Goal: Communication & Community: Answer question/provide support

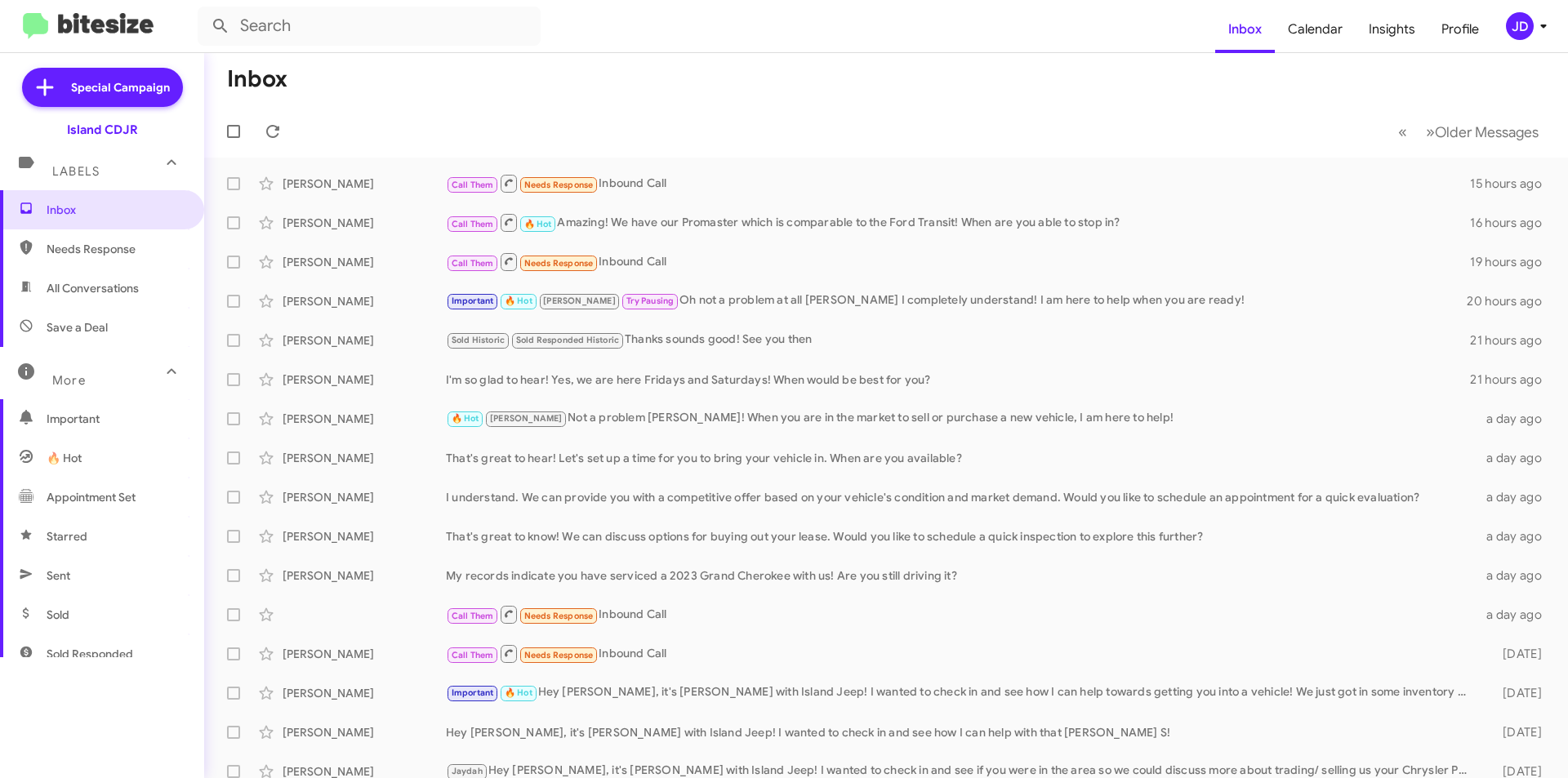
click at [94, 293] on span "All Conversations" at bounding box center [92, 288] width 92 height 17
type input "in:all-conversations"
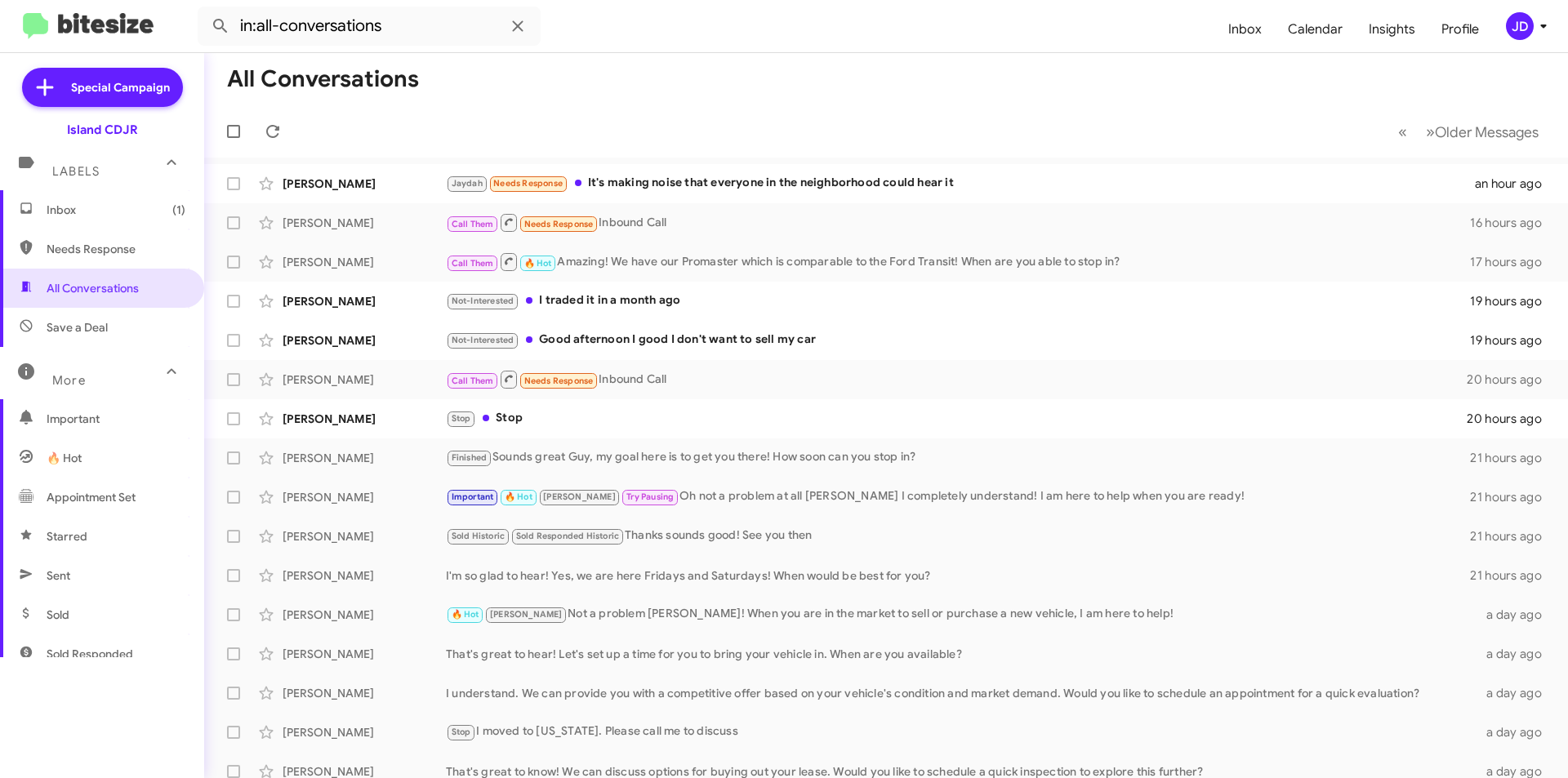
click at [94, 208] on span "Inbox (1)" at bounding box center [116, 210] width 139 height 17
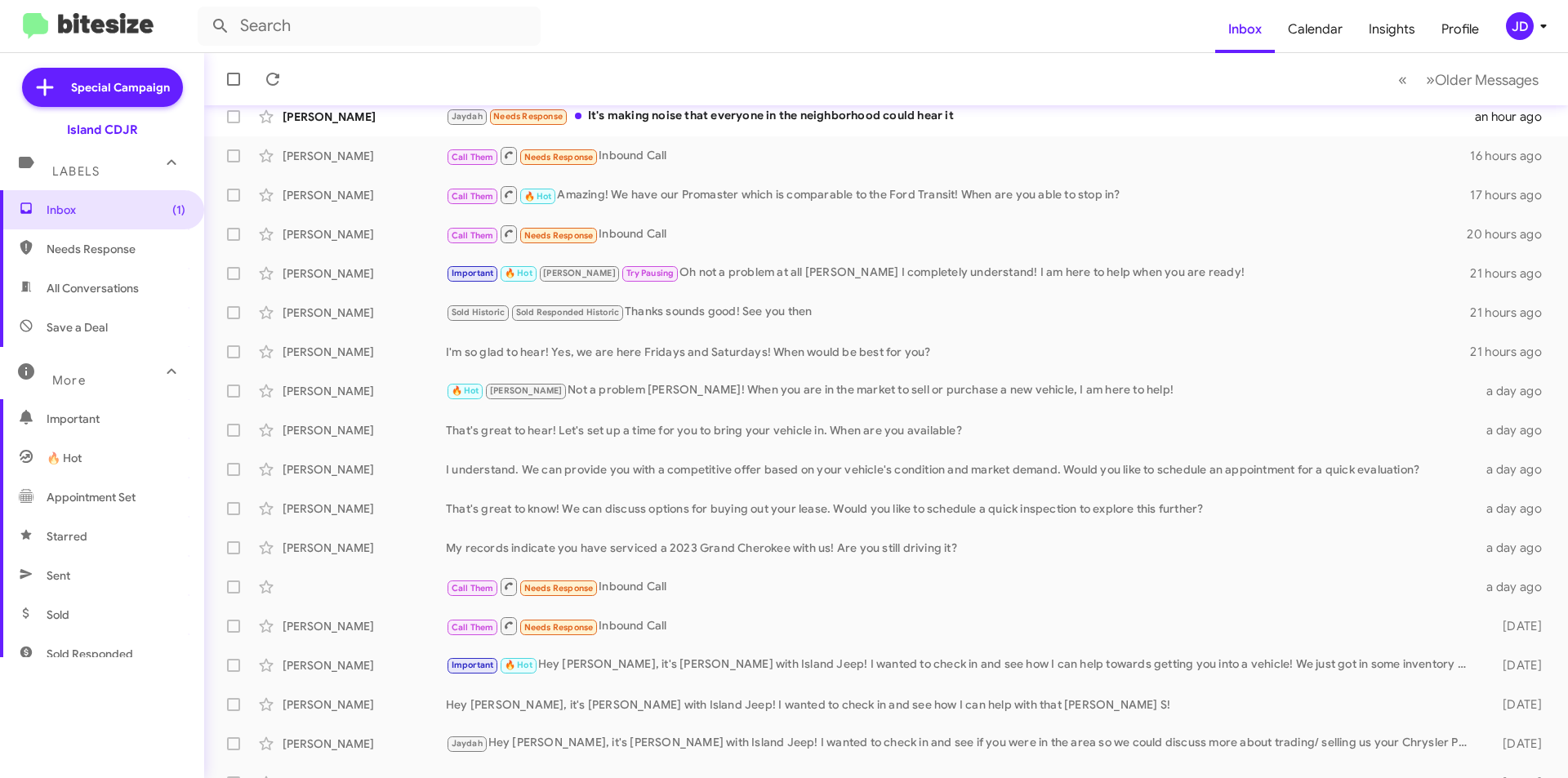
scroll to position [82, 0]
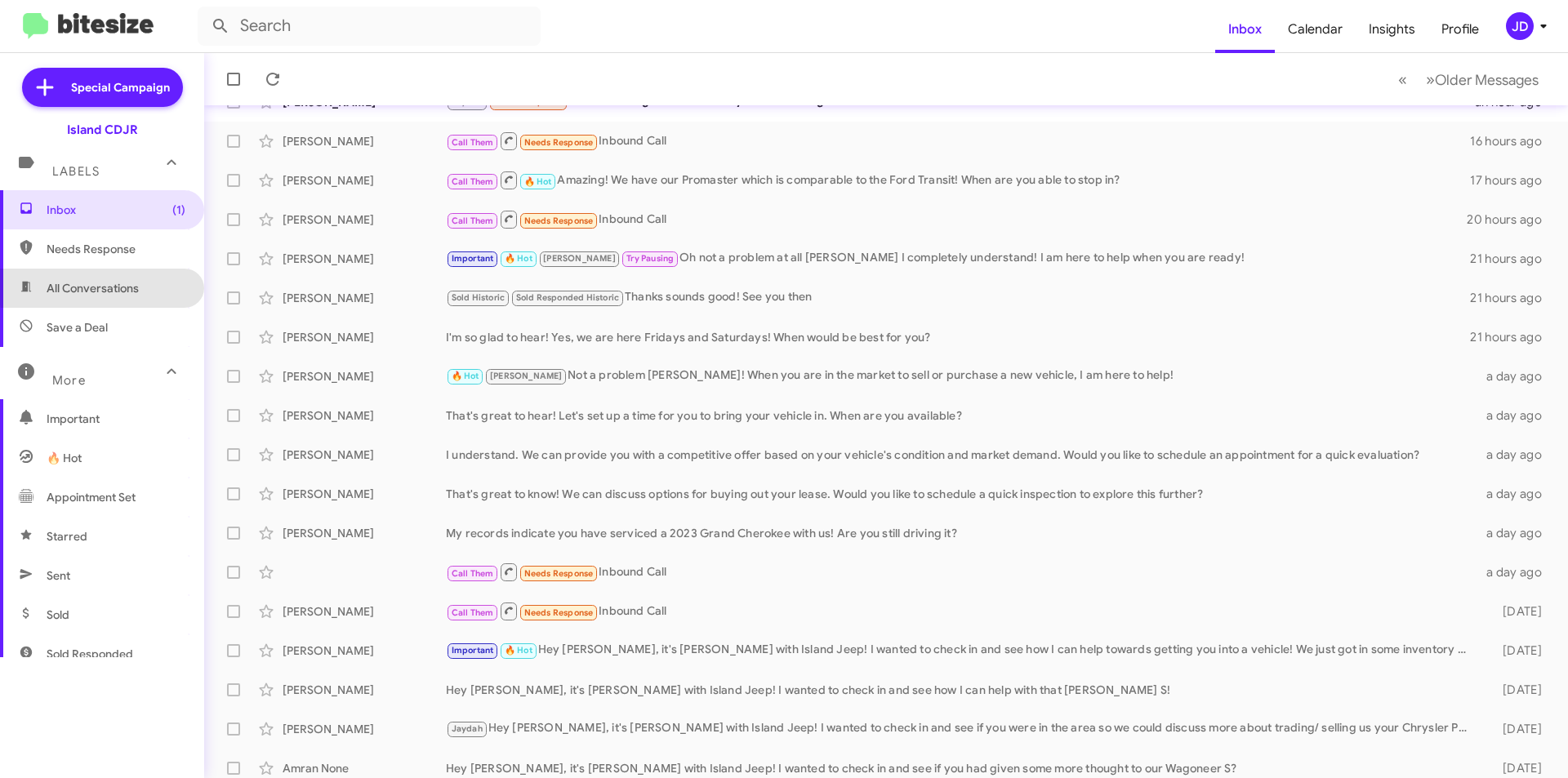
click at [119, 286] on span "All Conversations" at bounding box center [92, 288] width 92 height 17
type input "in:all-conversations"
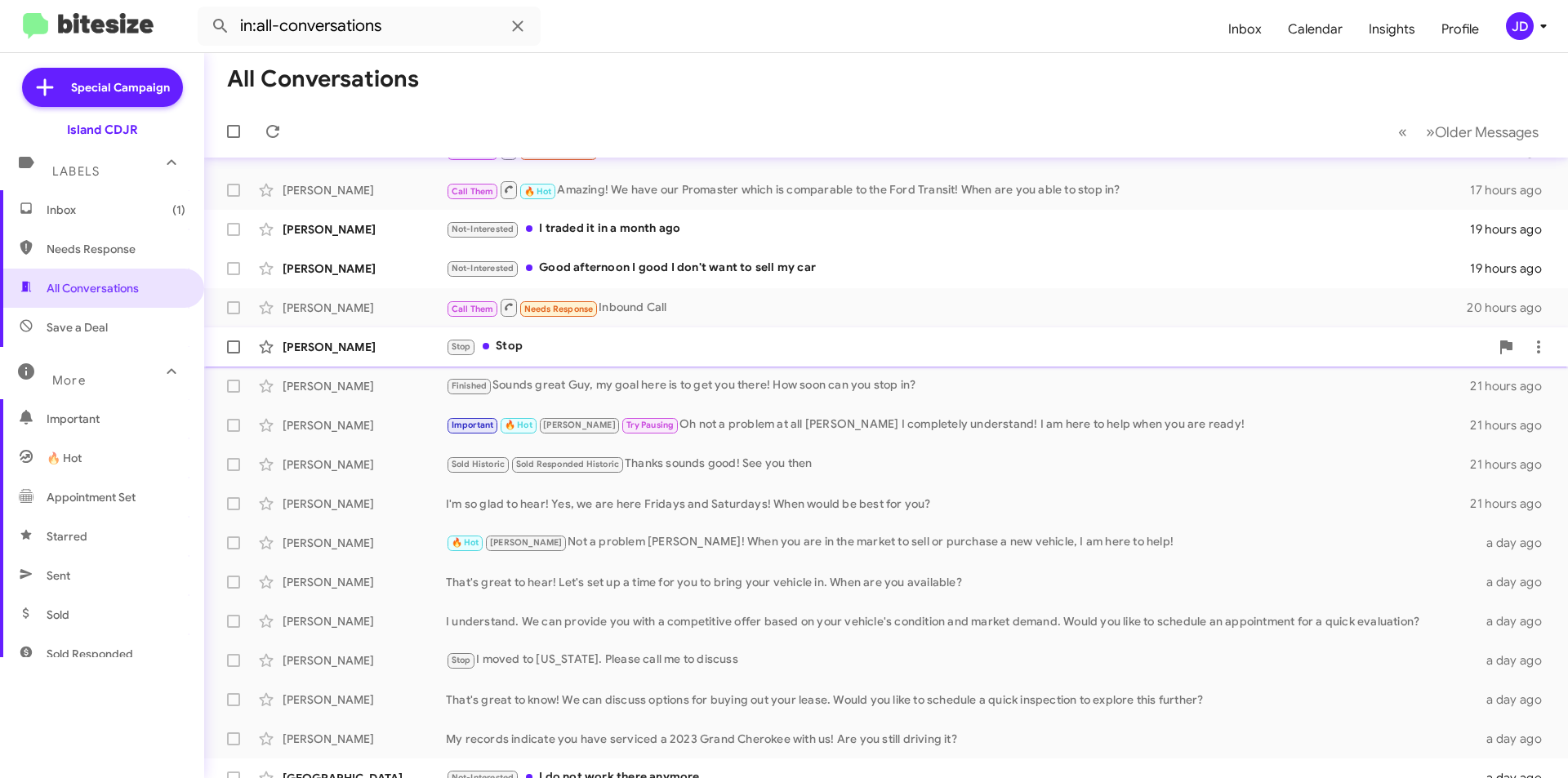
scroll to position [82, 0]
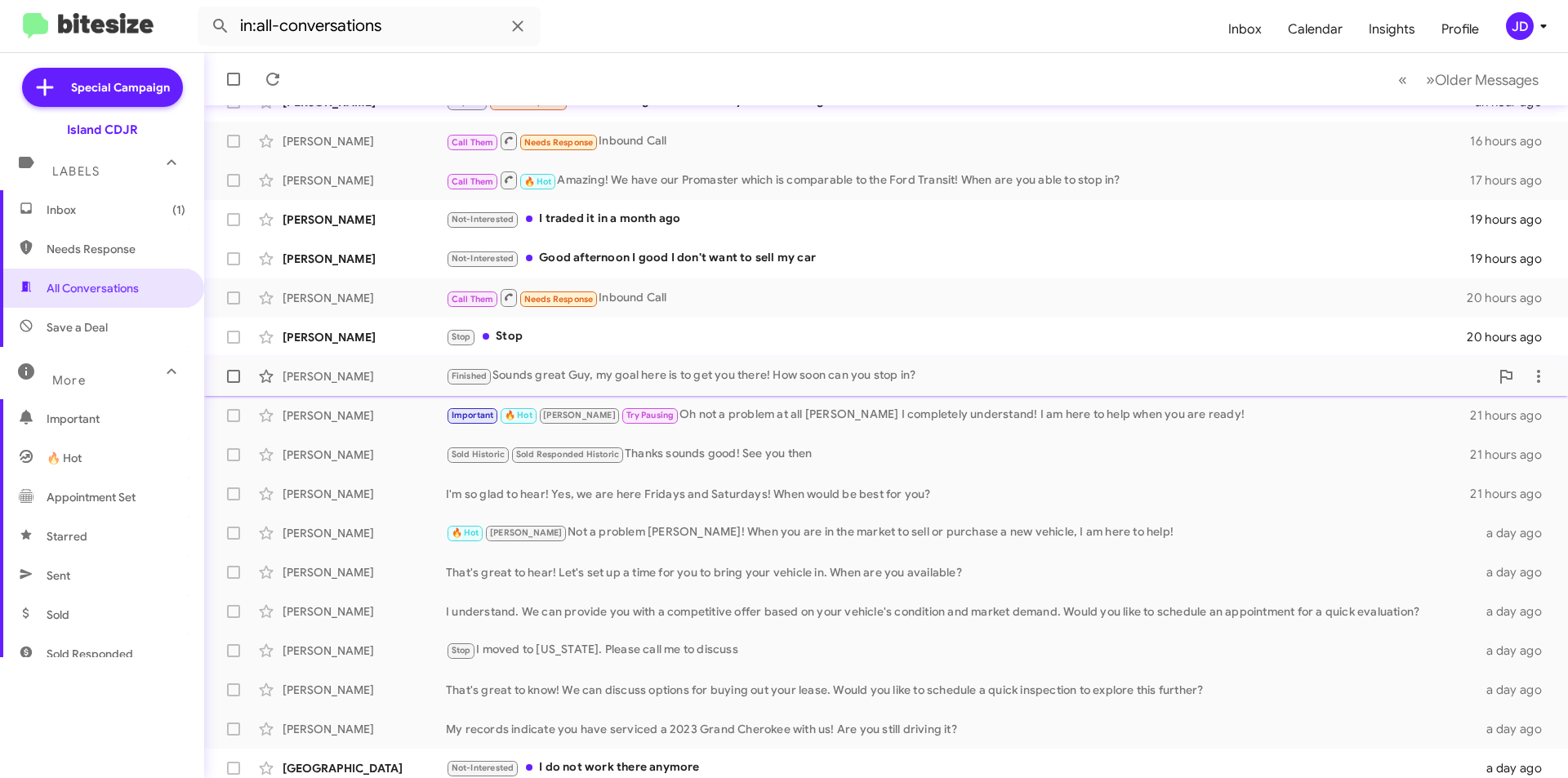
click at [425, 375] on div "[PERSON_NAME]" at bounding box center [364, 377] width 163 height 17
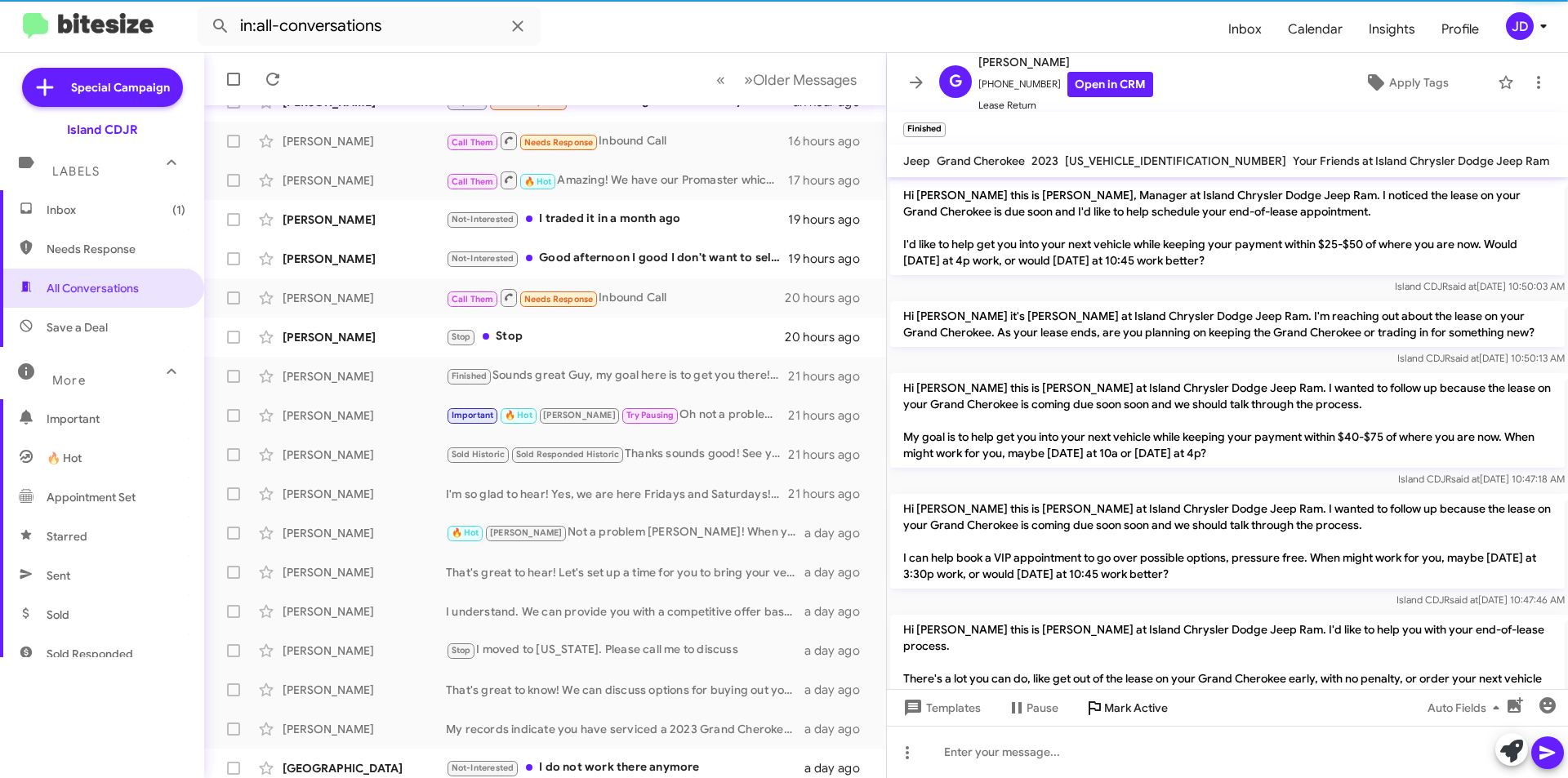
scroll to position [597, 0]
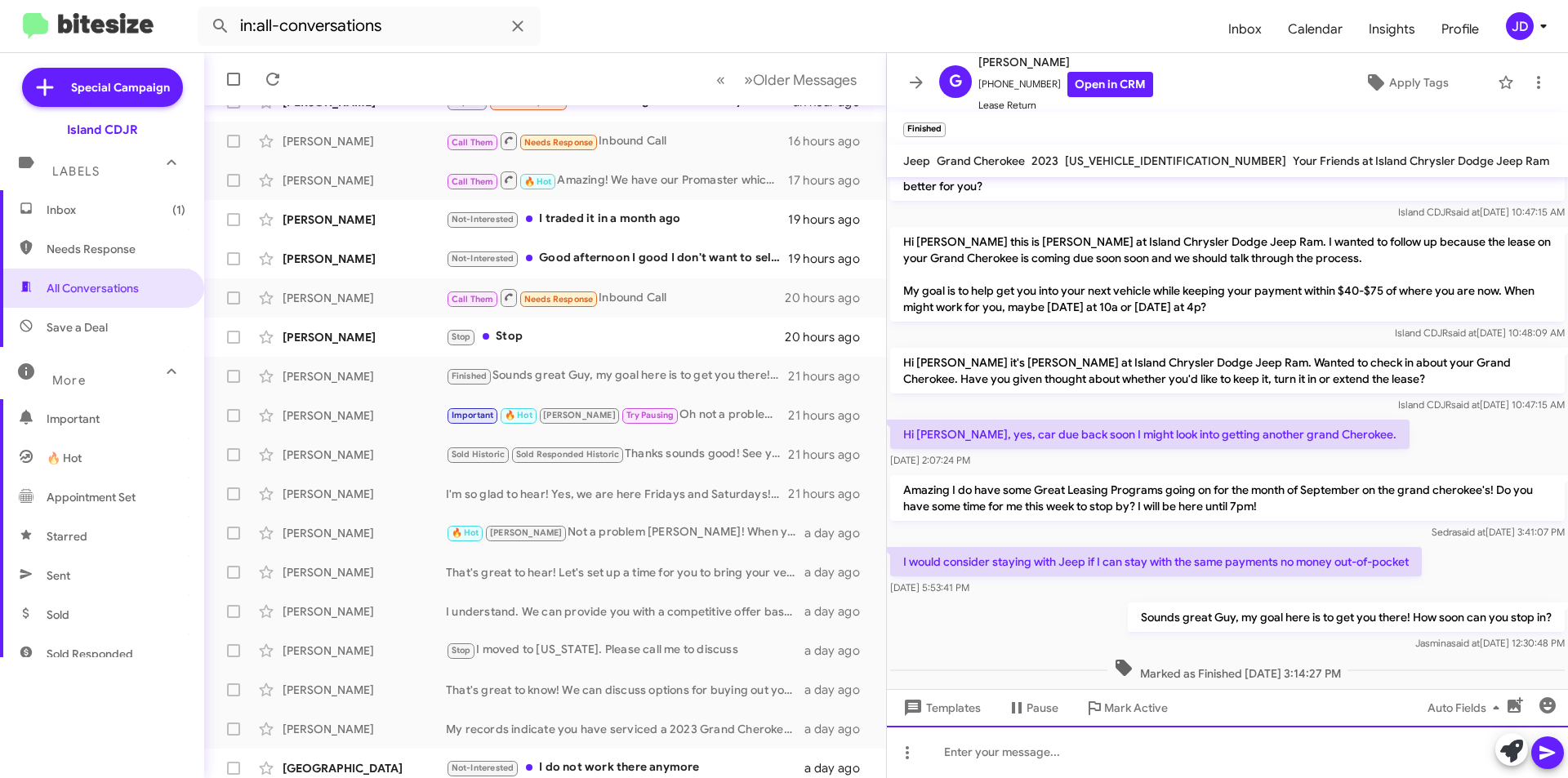
click at [1123, 759] on div at bounding box center [1227, 751] width 681 height 52
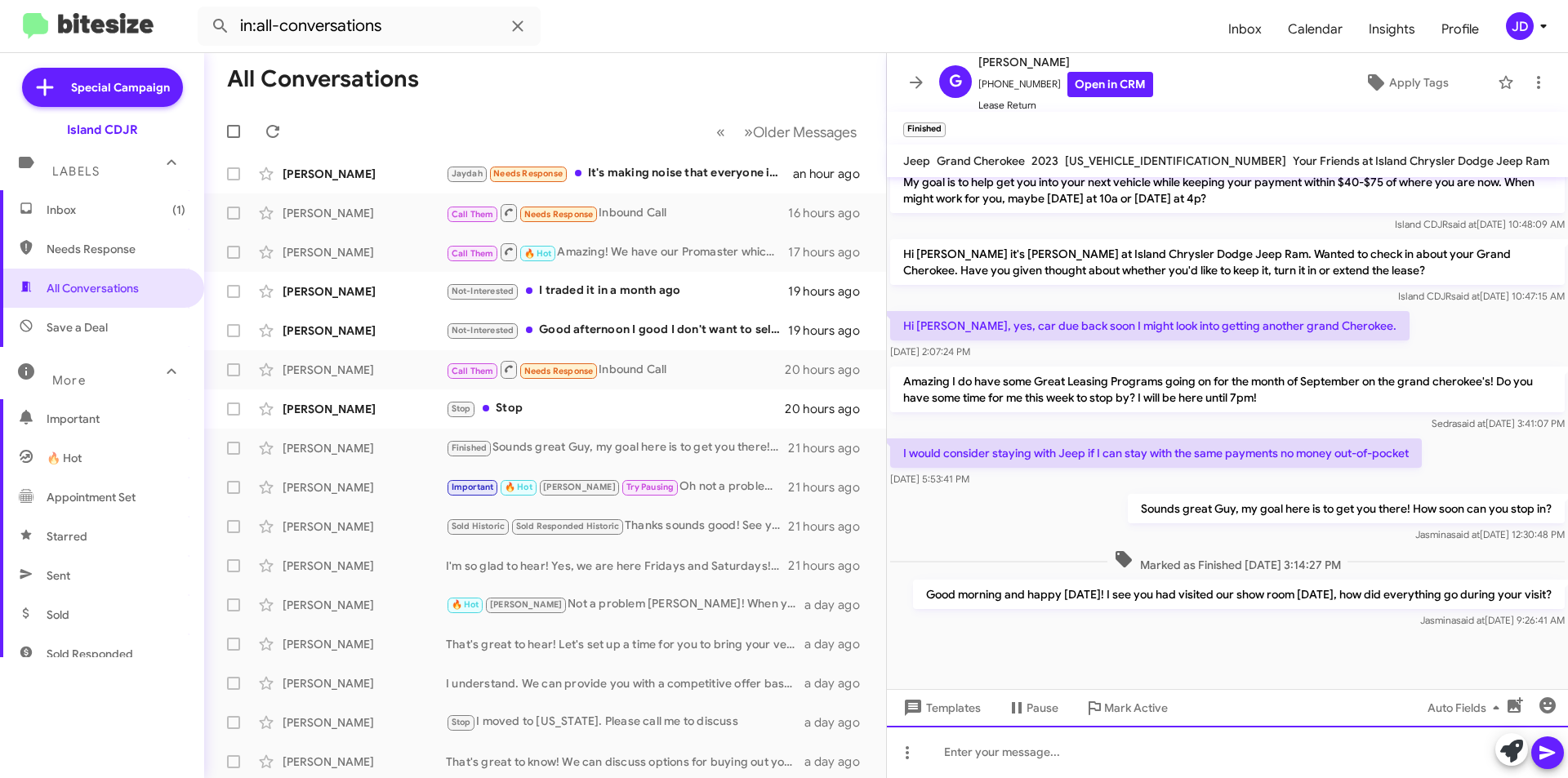
scroll to position [0, 0]
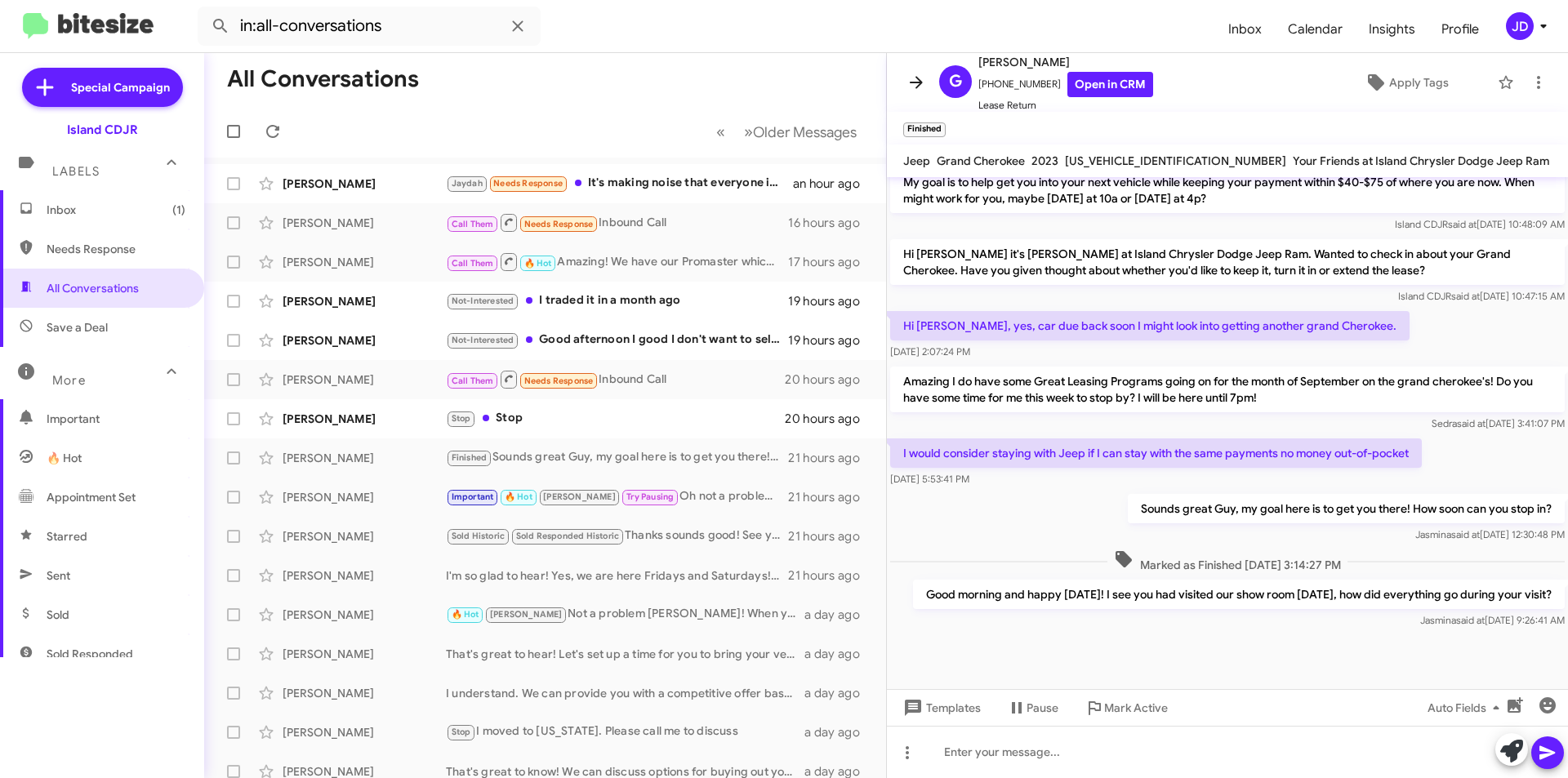
click at [918, 80] on icon at bounding box center [916, 82] width 13 height 12
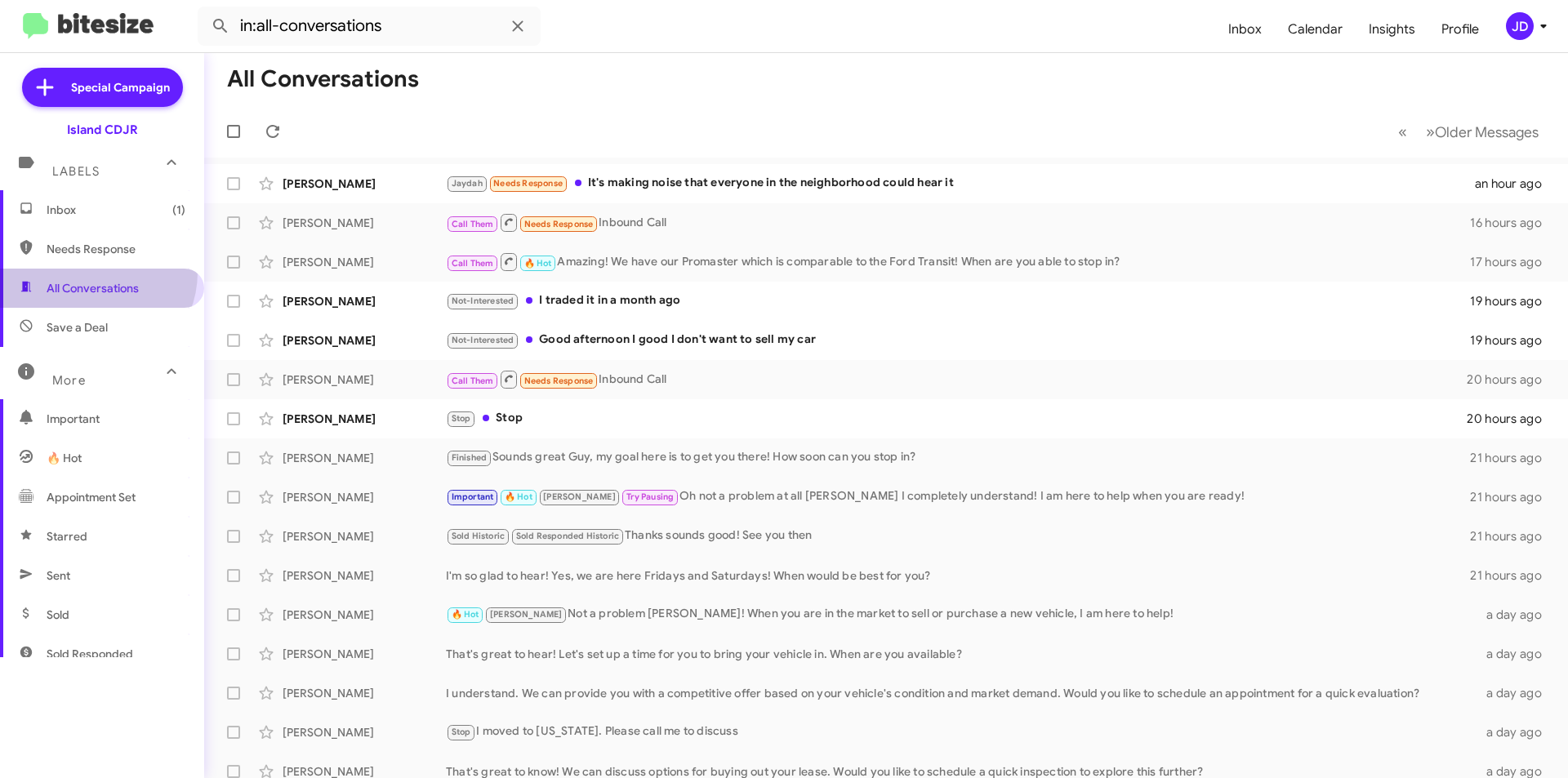
click at [94, 273] on span "All Conversations" at bounding box center [102, 288] width 204 height 39
click at [131, 210] on span "Inbox (1)" at bounding box center [116, 210] width 139 height 17
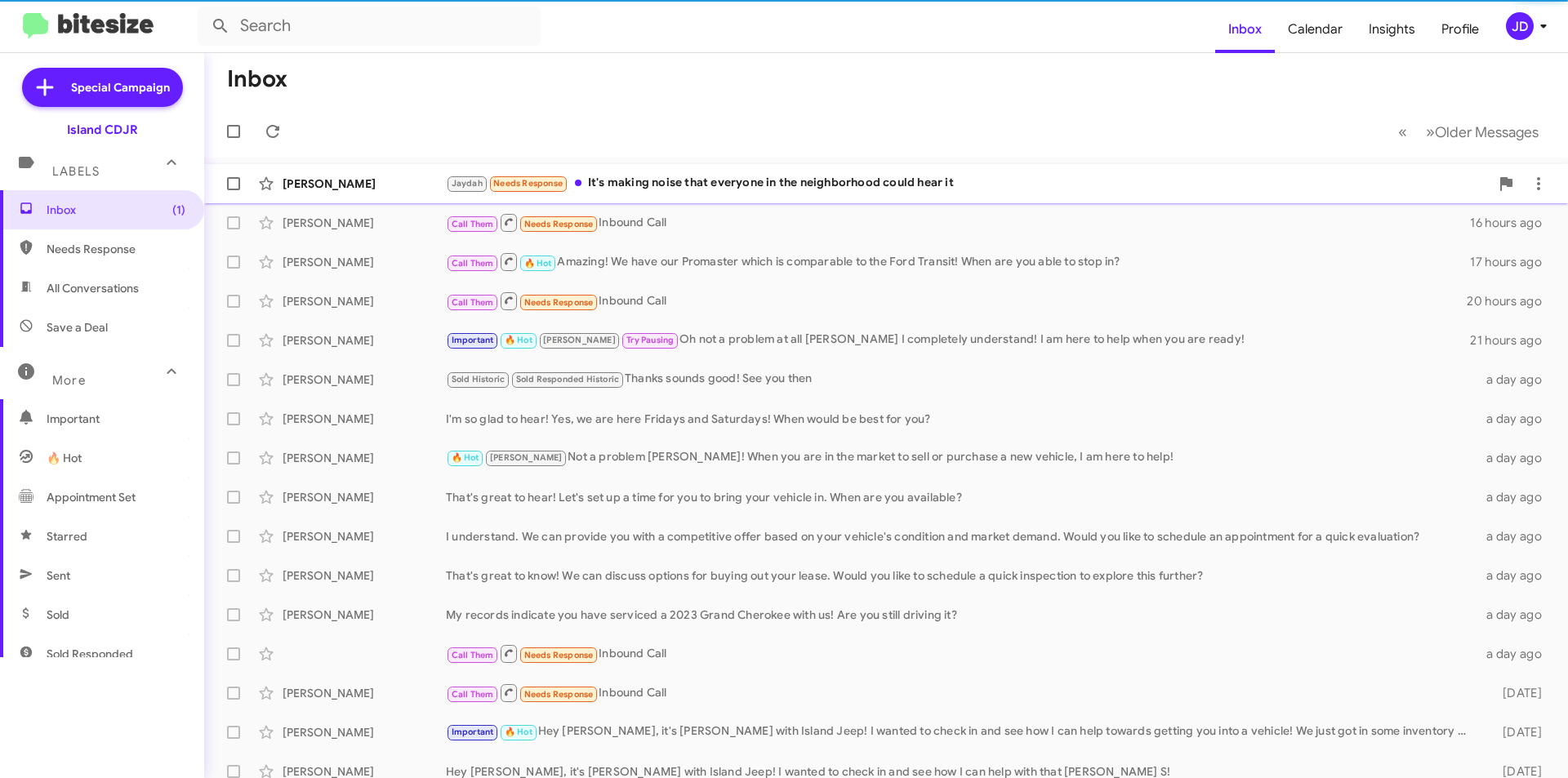
click at [396, 182] on div "[PERSON_NAME]" at bounding box center [364, 184] width 163 height 17
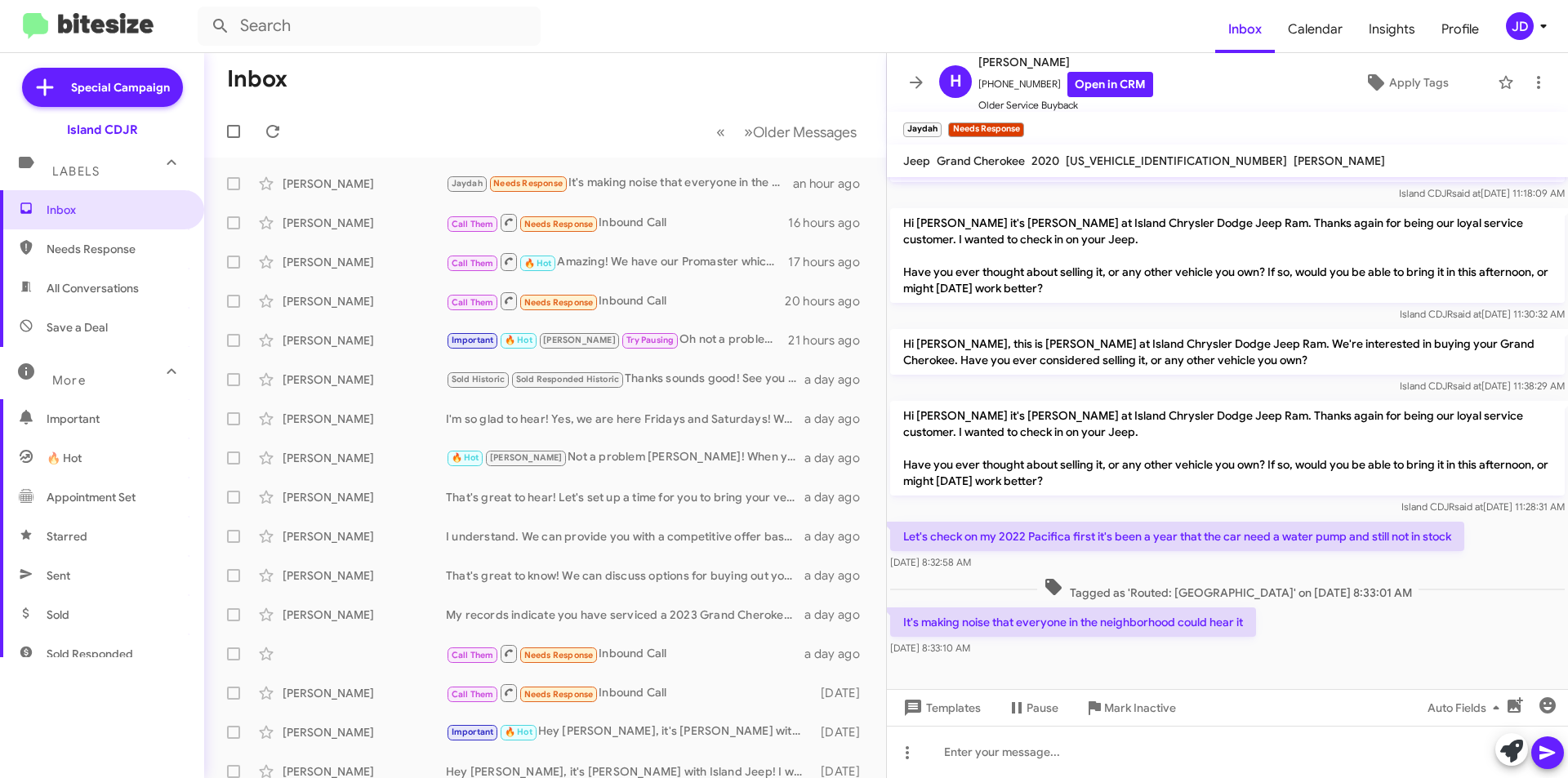
scroll to position [402, 0]
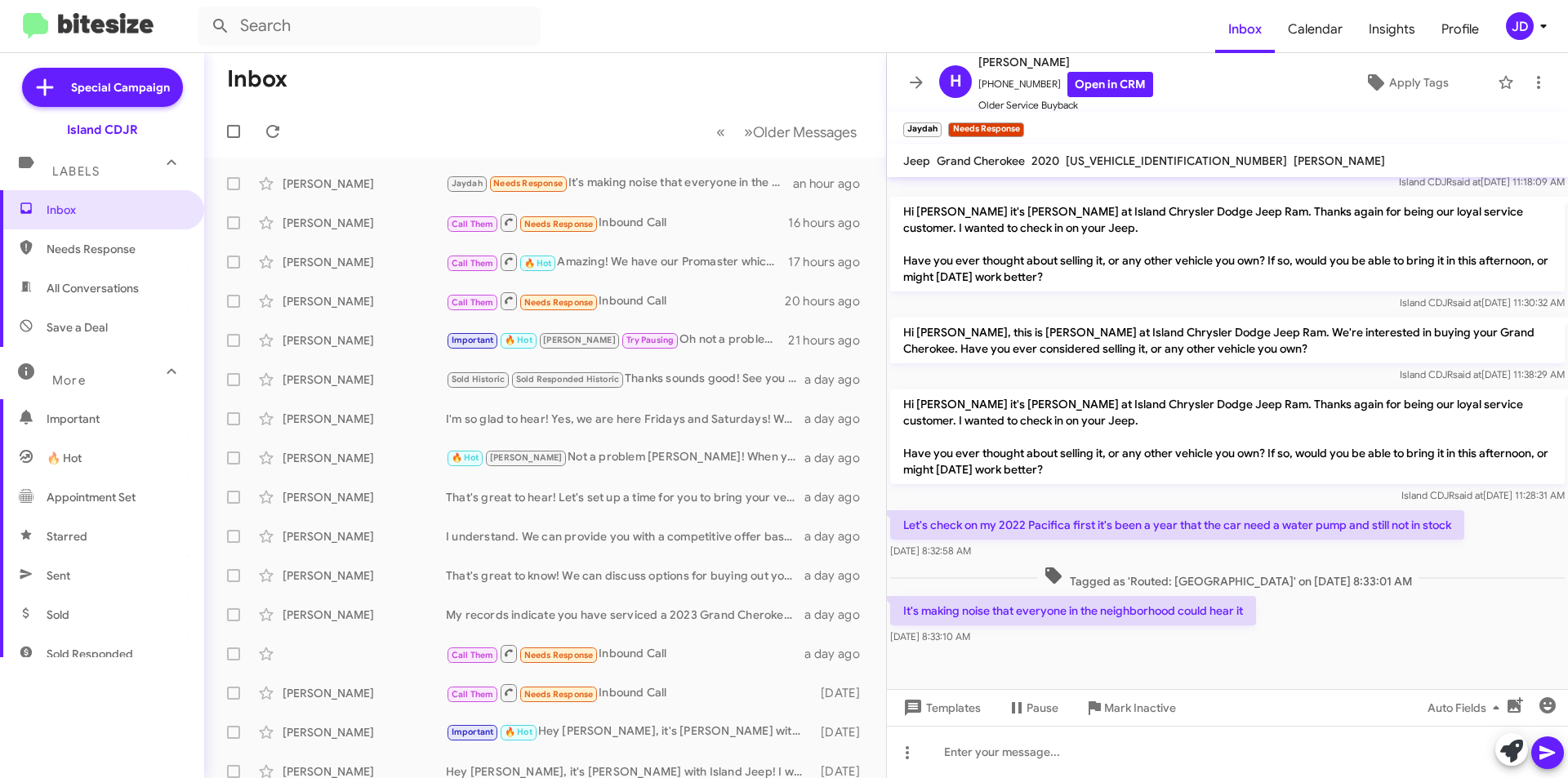
drag, startPoint x: 964, startPoint y: 513, endPoint x: 996, endPoint y: 518, distance: 32.4
click at [994, 518] on p "Let's check on my 2022 Pacifica first it's been a year that the car need a wate…" at bounding box center [1176, 524] width 574 height 29
click at [997, 518] on p "Let's check on my 2022 Pacifica first it's been a year that the car need a wate…" at bounding box center [1176, 524] width 574 height 29
drag, startPoint x: 998, startPoint y: 518, endPoint x: 1447, endPoint y: 516, distance: 449.0
click at [1447, 516] on p "Let's check on my 2022 Pacifica first it's been a year that the car need a wate…" at bounding box center [1176, 524] width 574 height 29
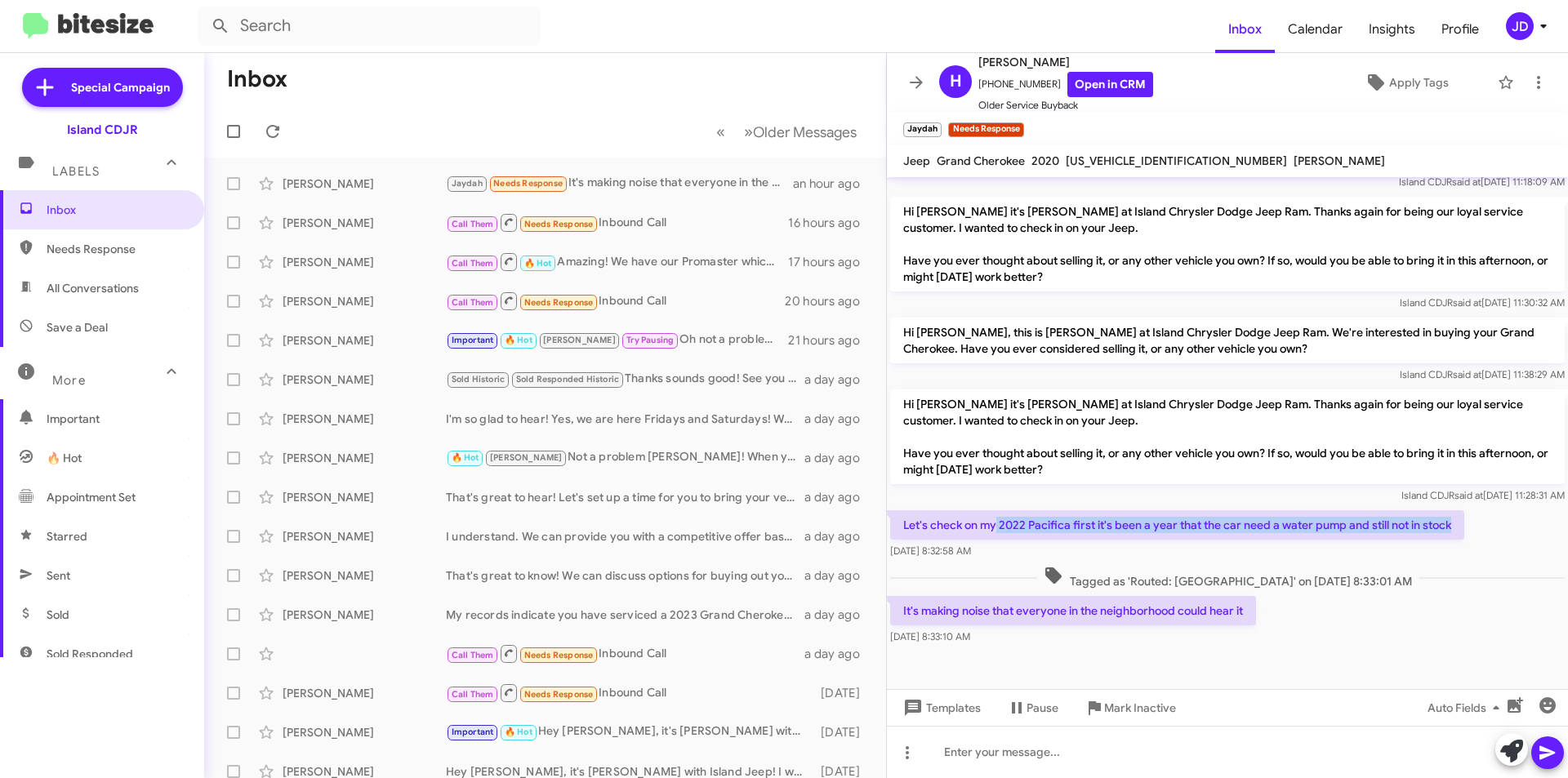
click at [1447, 516] on p "Let's check on my 2022 Pacifica first it's been a year that the car need a wate…" at bounding box center [1176, 524] width 574 height 29
click at [1077, 94] on link "Open in CRM" at bounding box center [1109, 85] width 85 height 26
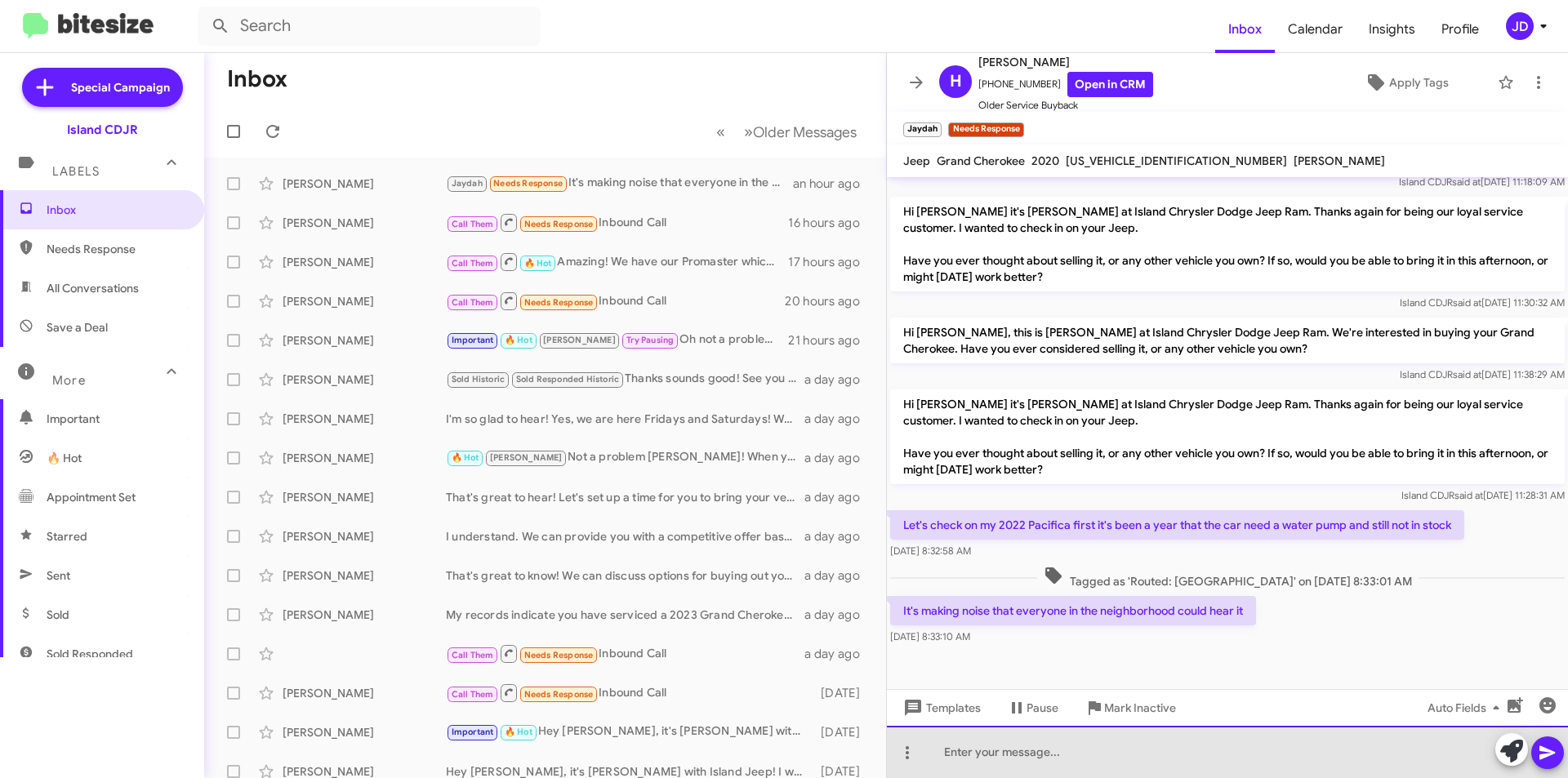
click at [1023, 742] on div at bounding box center [1227, 751] width 681 height 52
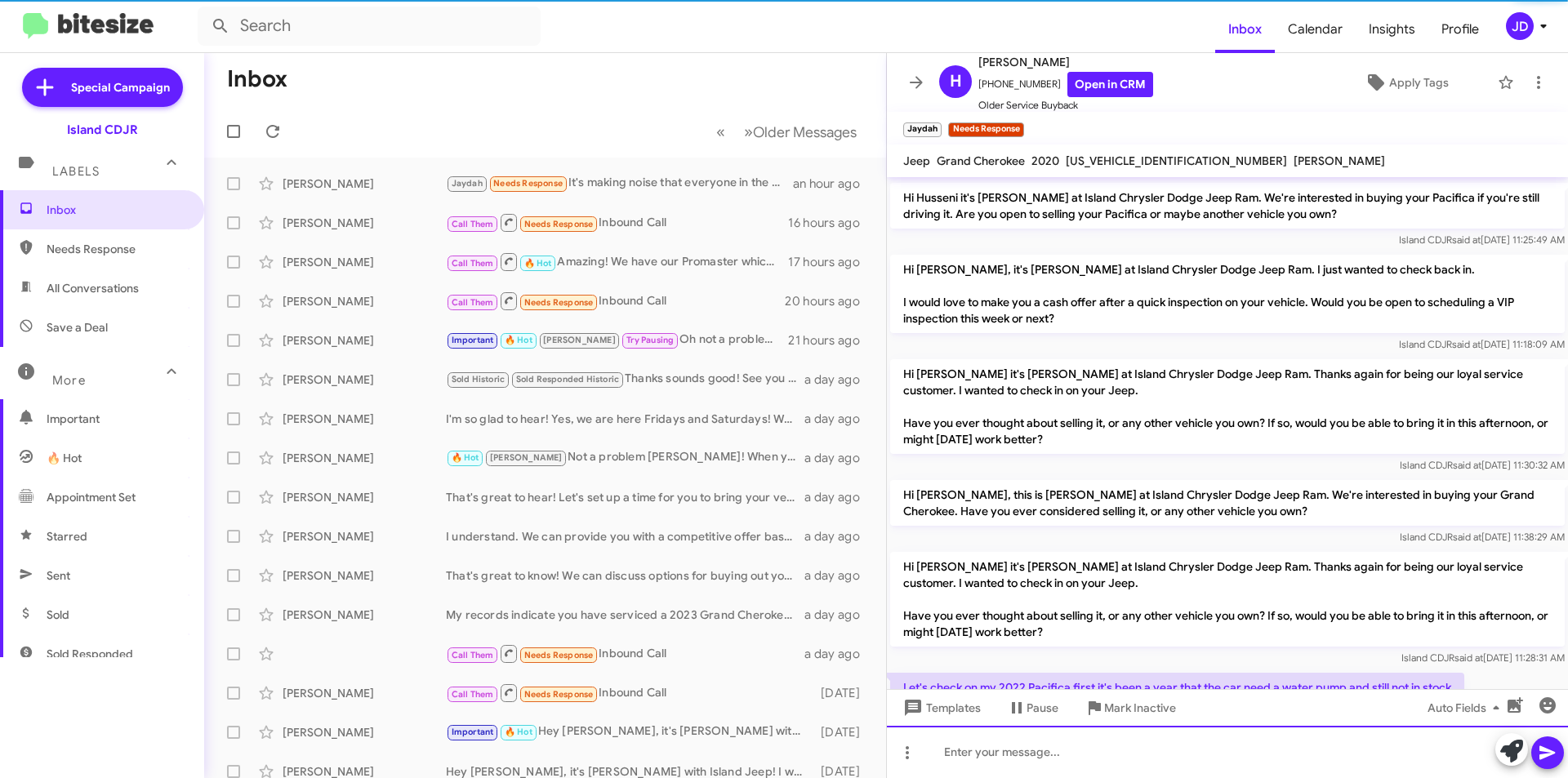
scroll to position [538, 0]
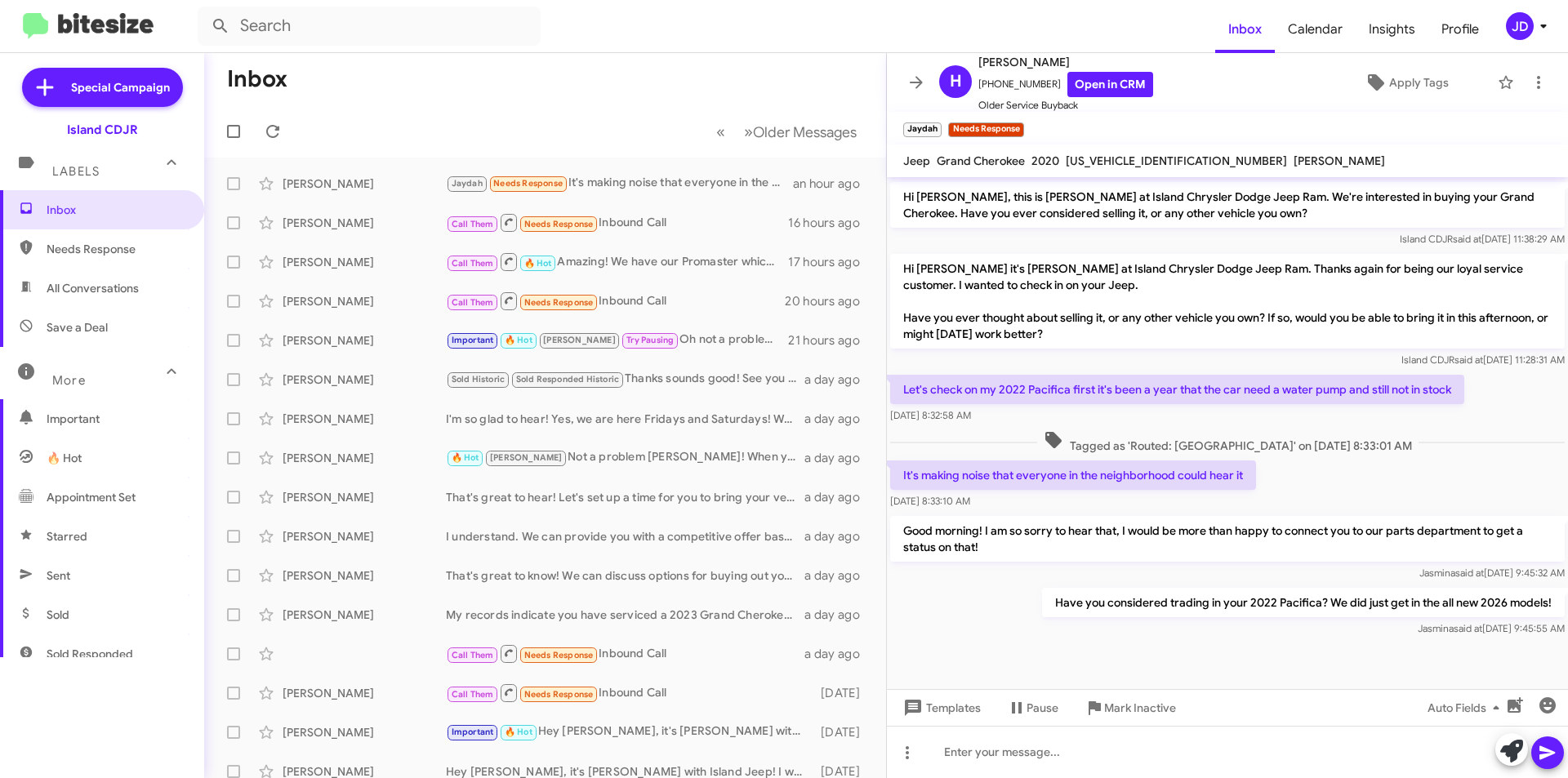
click at [284, 114] on mat-toolbar-row "« Previous » Next Older Messages" at bounding box center [544, 131] width 682 height 52
click at [280, 125] on button at bounding box center [273, 131] width 32 height 32
click at [276, 131] on icon at bounding box center [273, 132] width 13 height 13
click at [268, 123] on icon at bounding box center [273, 132] width 20 height 20
click at [281, 143] on button at bounding box center [273, 131] width 32 height 32
